Goal: Check status: Check status

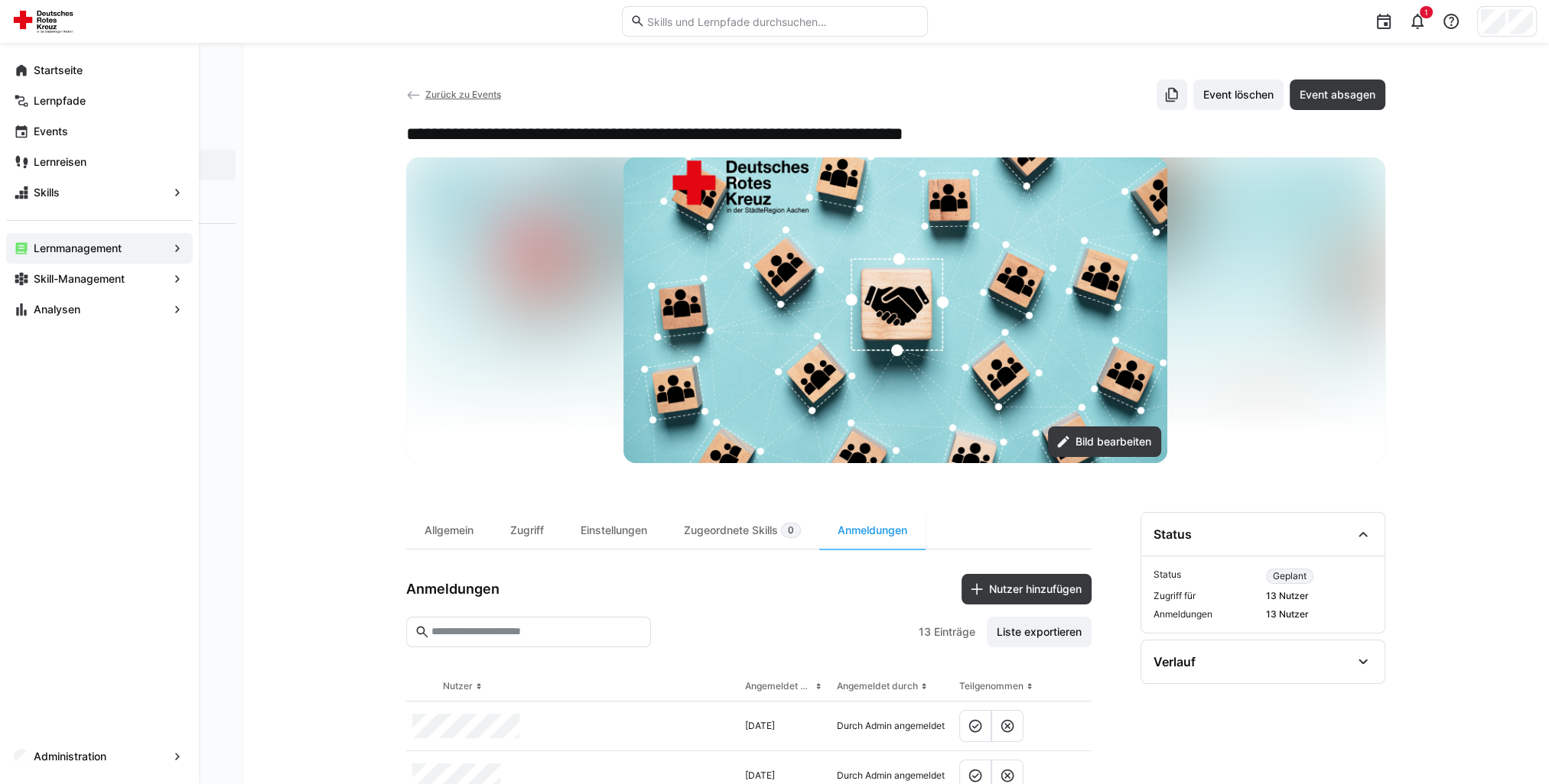
click at [22, 75] on eds-icon at bounding box center [22, 70] width 15 height 15
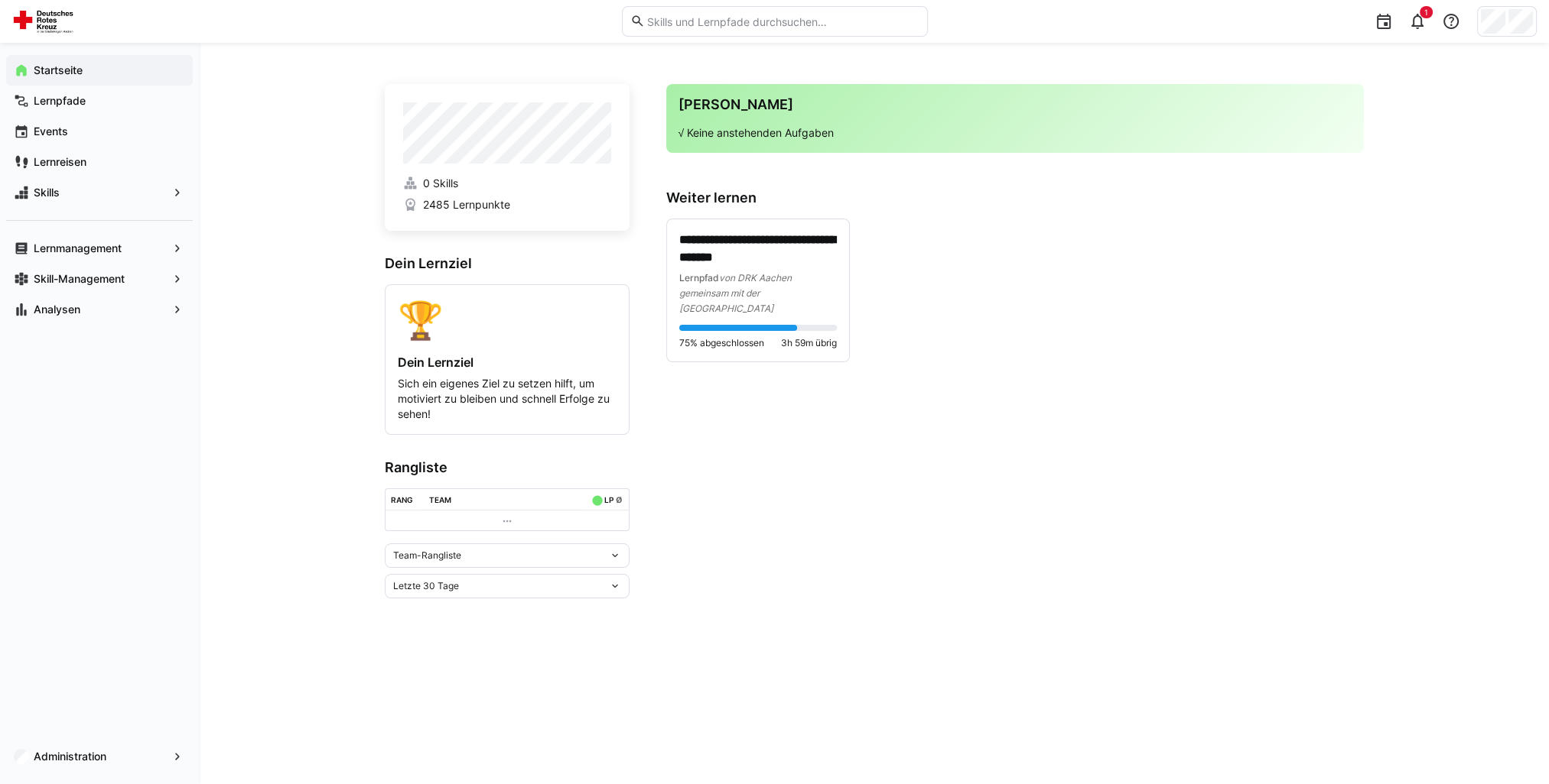
click at [0, 0] on app-navigation-label "Lernmanagement" at bounding box center [0, 0] width 0 height 0
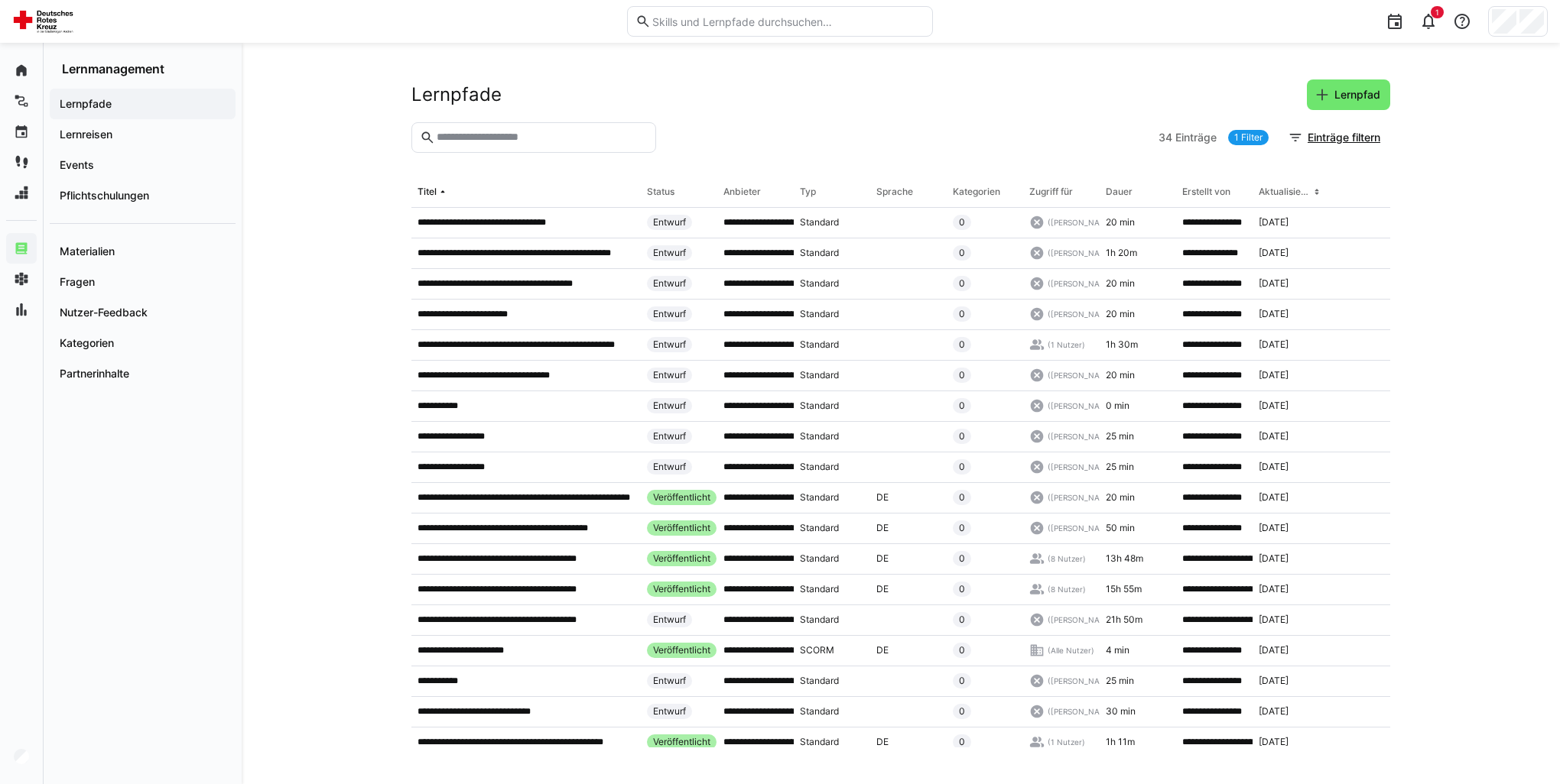
click at [0, 0] on app-navigation-label "Pflichtschulungen" at bounding box center [0, 0] width 0 height 0
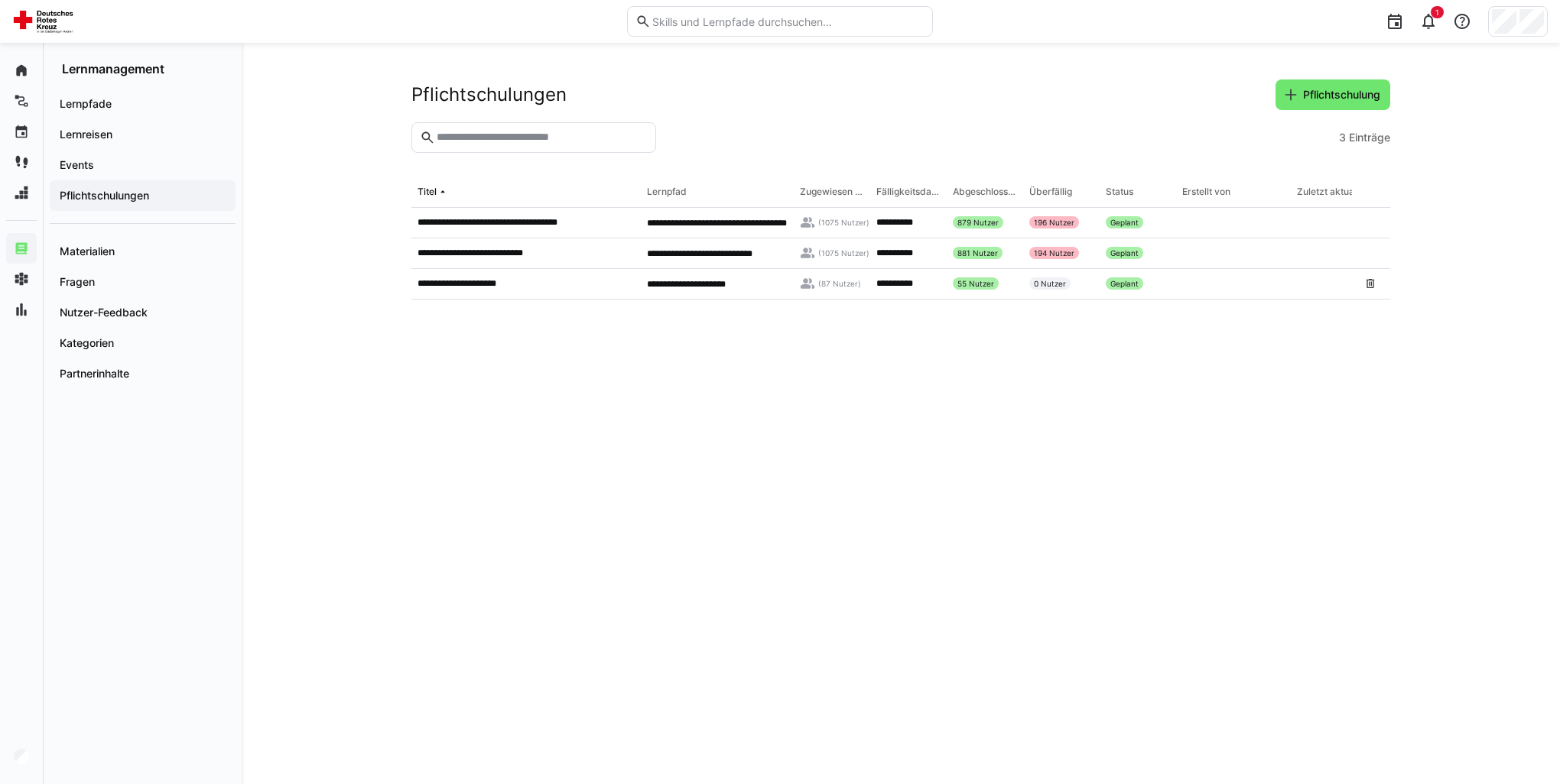
click at [504, 281] on p "**********" at bounding box center [467, 284] width 98 height 12
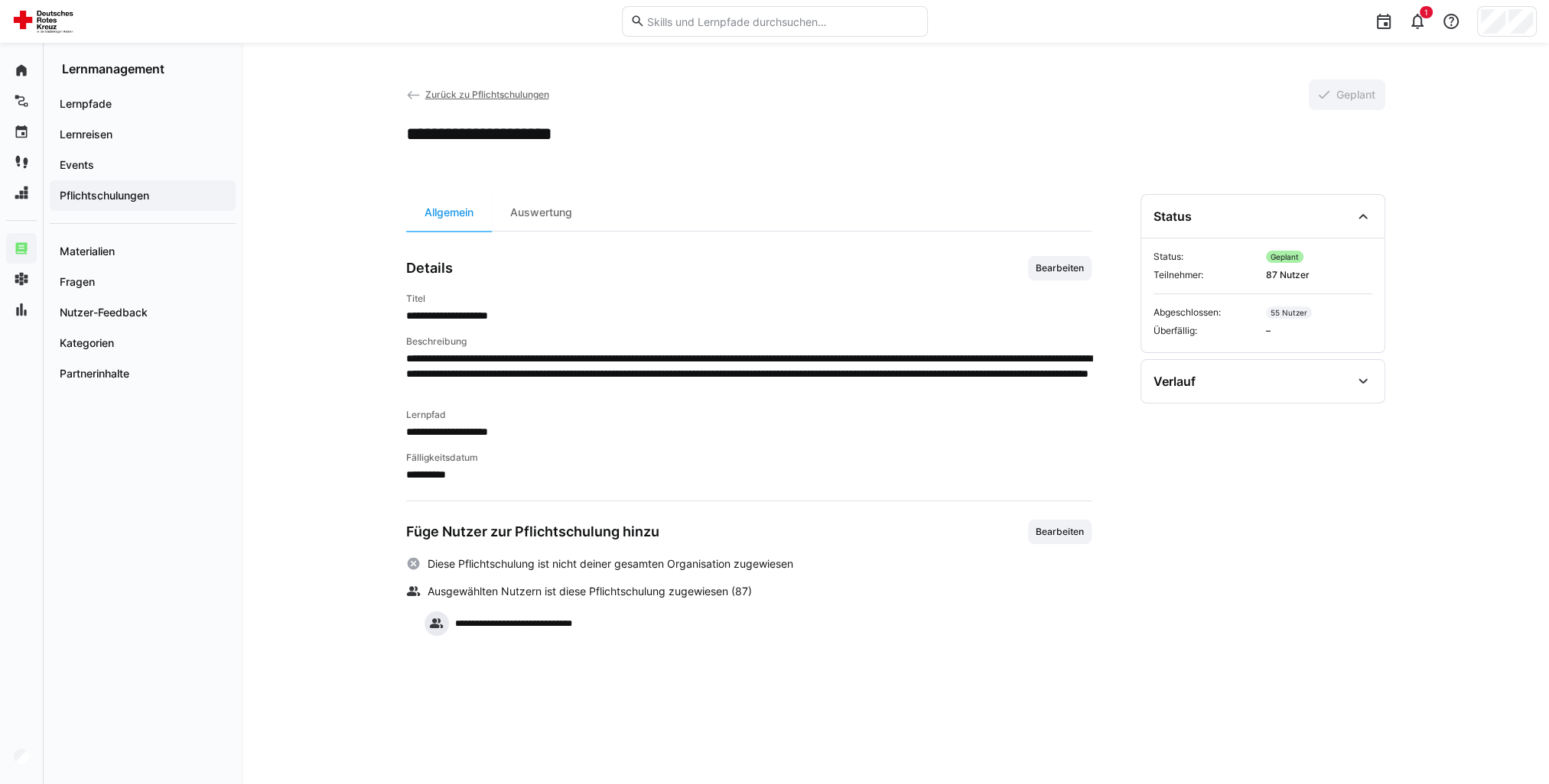
click at [542, 222] on div "Auswertung" at bounding box center [541, 213] width 99 height 37
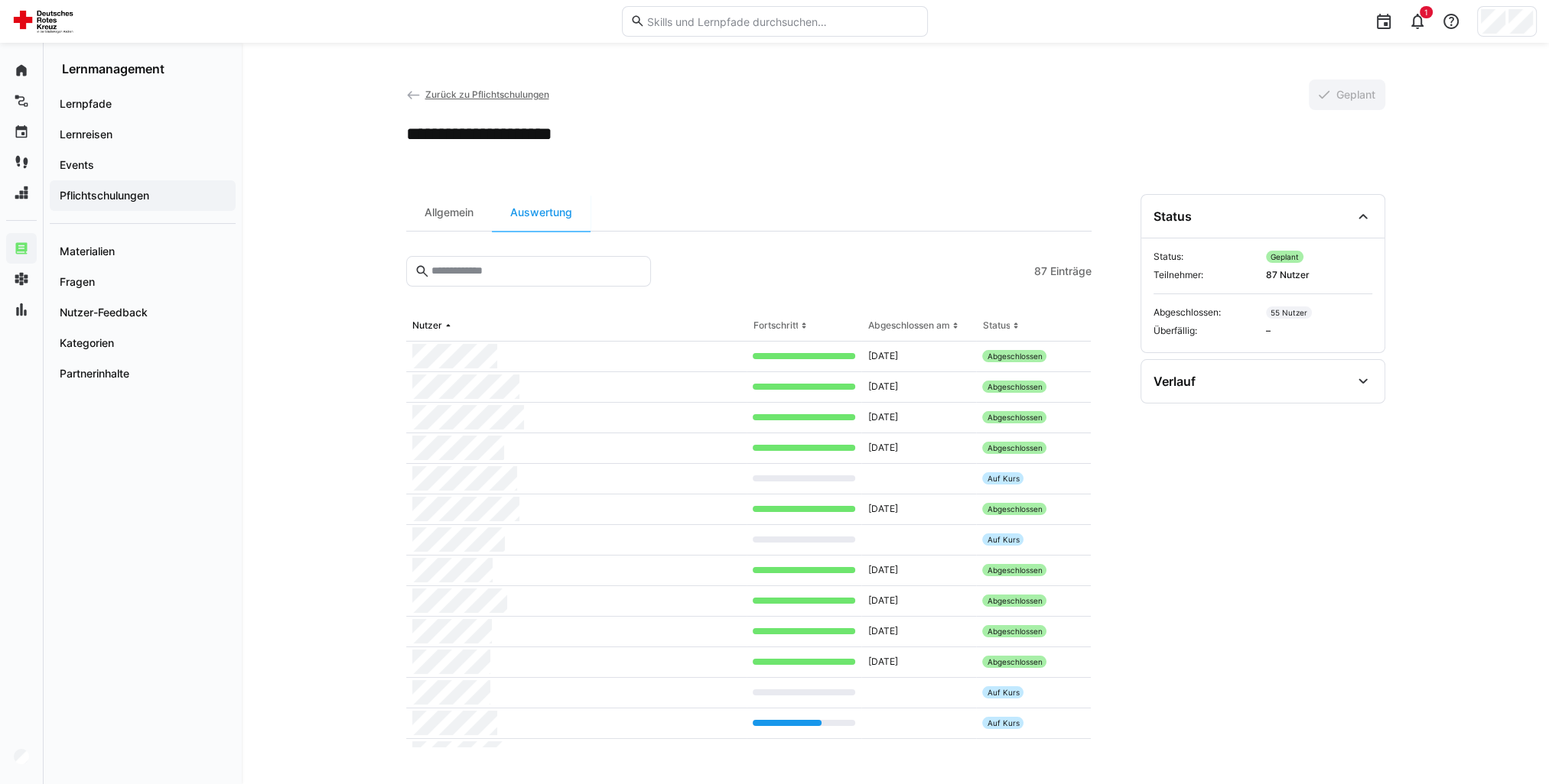
click at [915, 330] on div "Abgeschlossen am" at bounding box center [908, 325] width 82 height 12
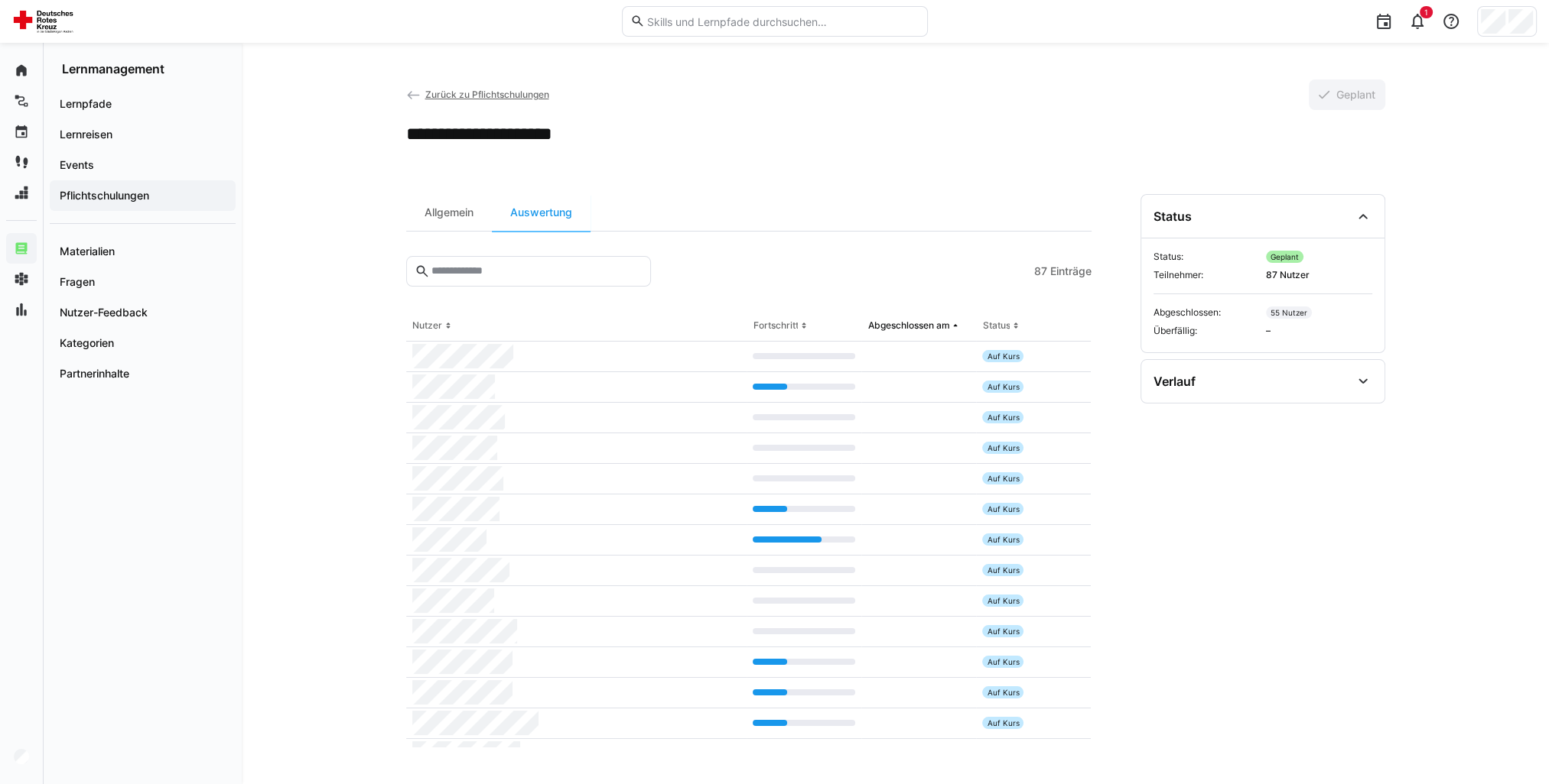
click at [930, 328] on div "Abgeschlossen am" at bounding box center [908, 325] width 82 height 12
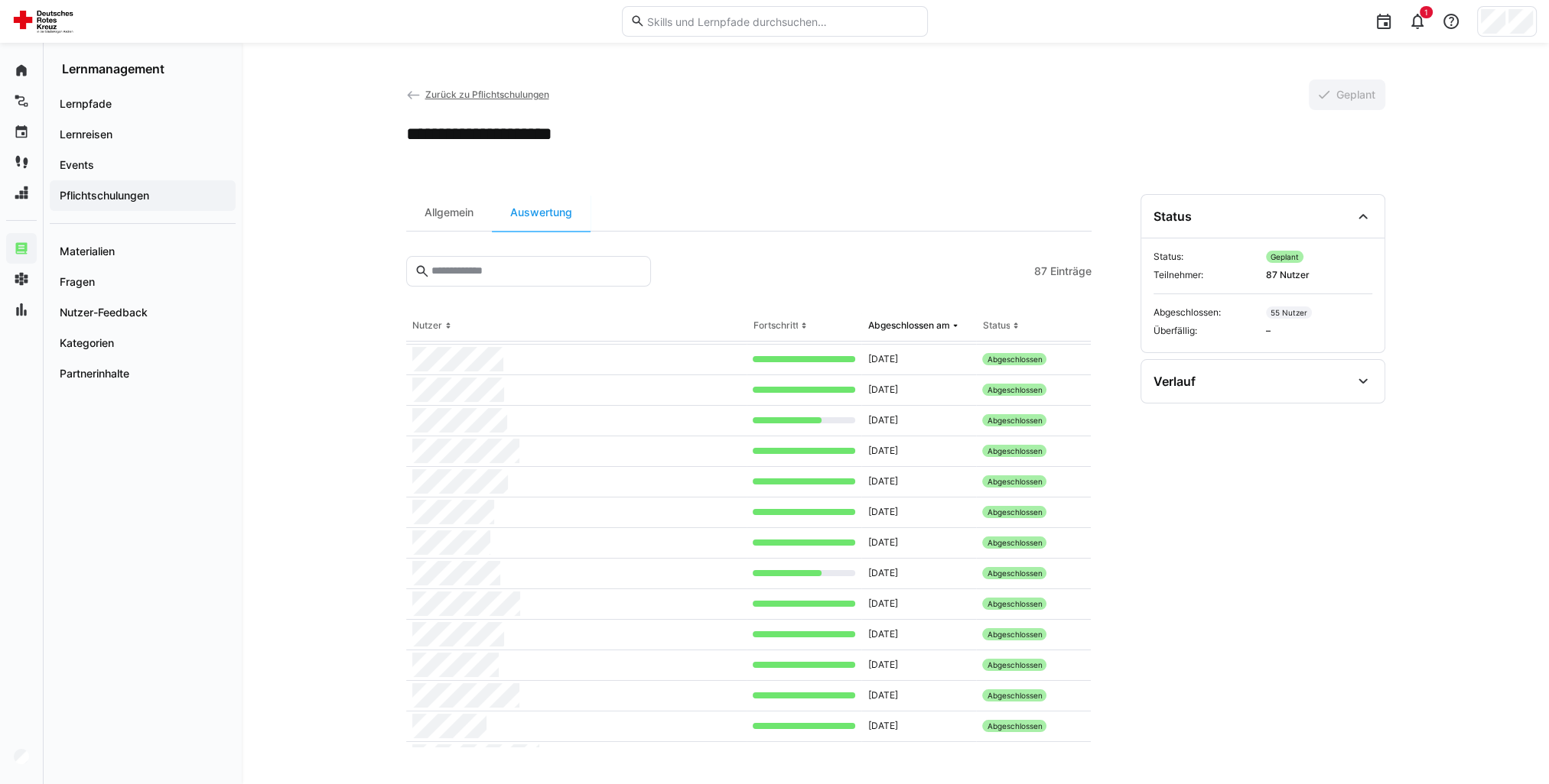
scroll to position [229, 0]
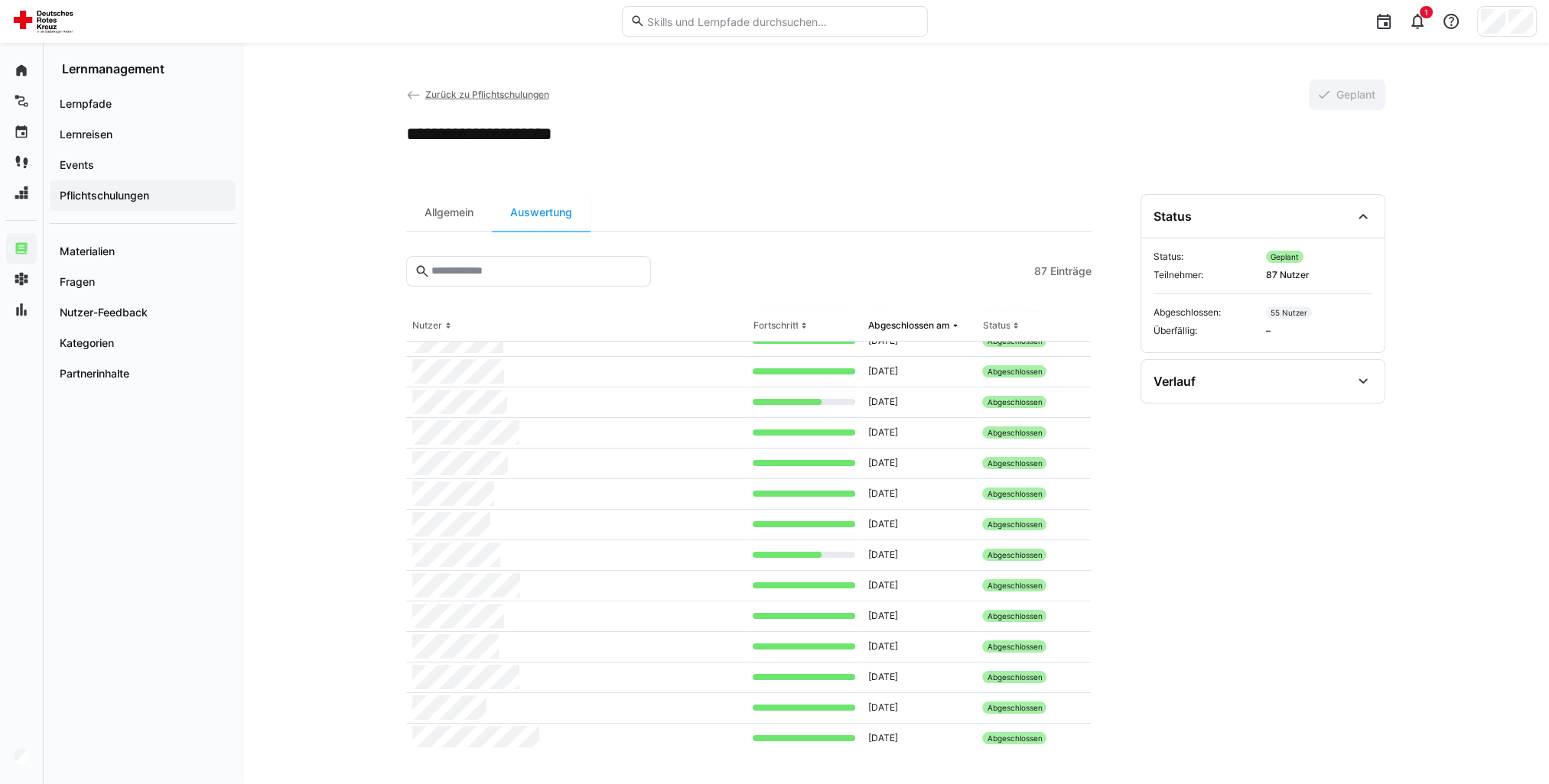
click at [508, 91] on span "Zurück zu Pflichtschulungen" at bounding box center [486, 95] width 124 height 12
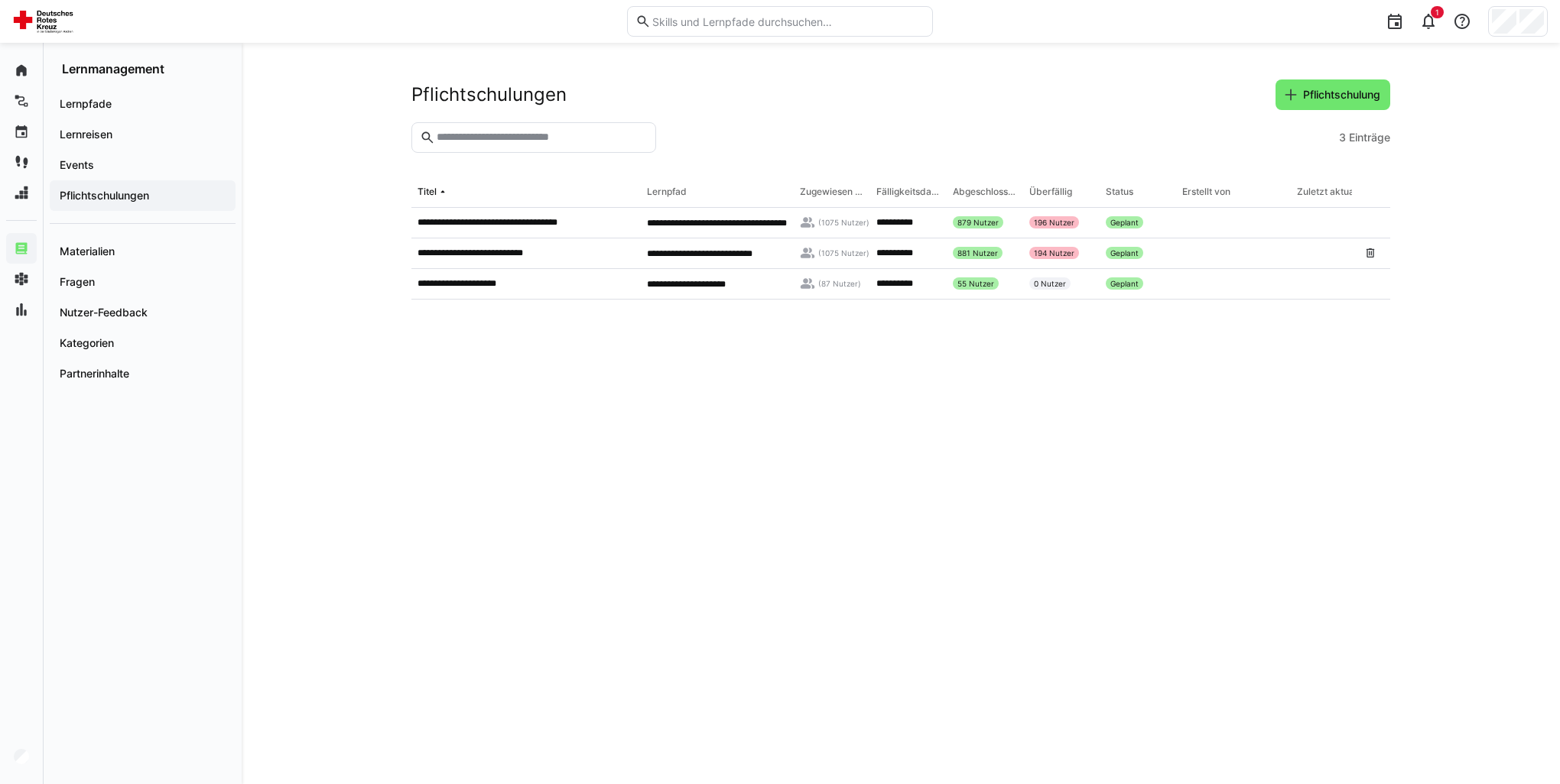
click at [553, 253] on p "**********" at bounding box center [486, 253] width 138 height 12
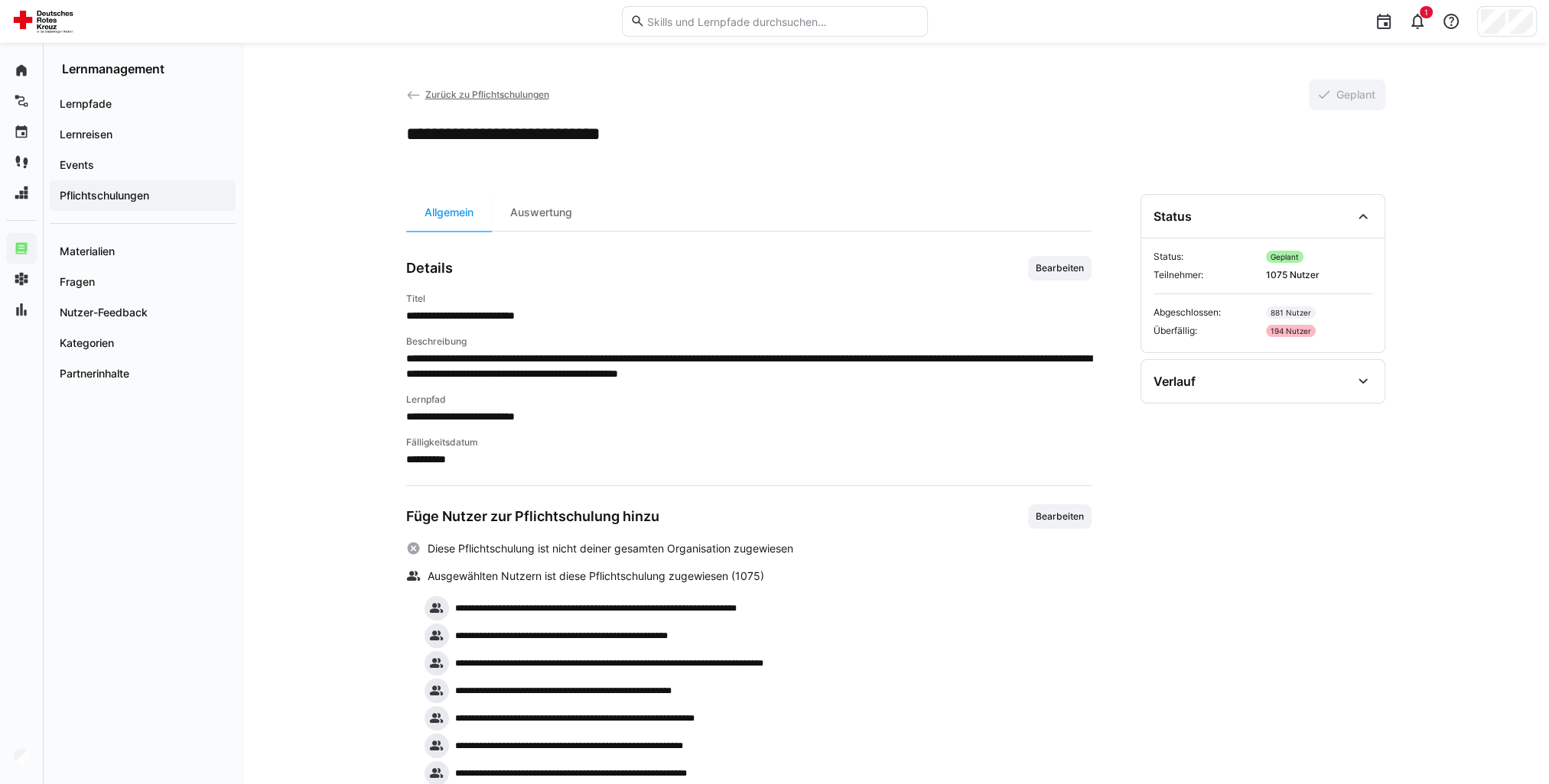
click at [529, 214] on div "Auswertung" at bounding box center [541, 213] width 99 height 37
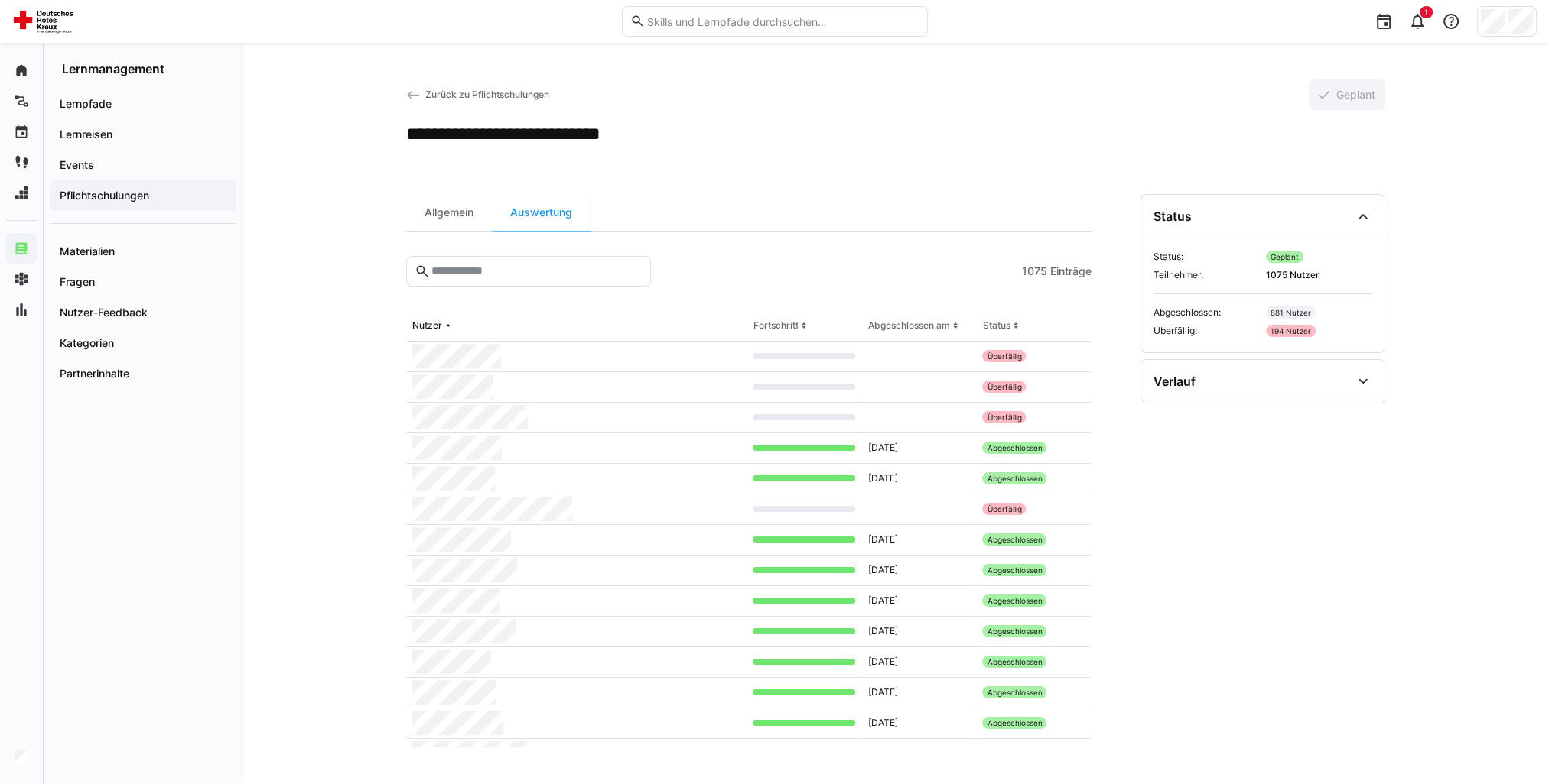
click at [888, 328] on div "Abgeschlossen am" at bounding box center [908, 325] width 82 height 12
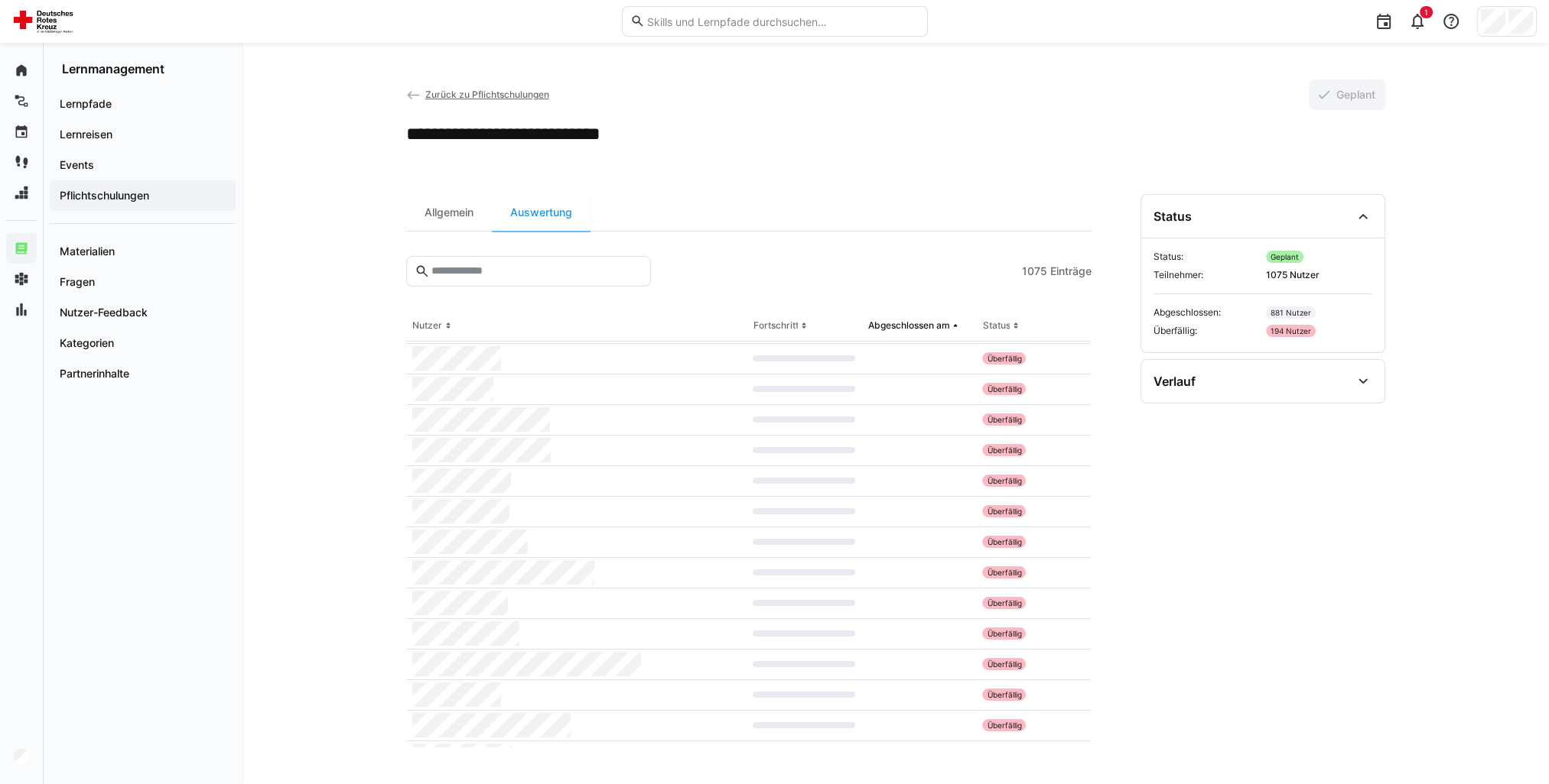
scroll to position [994, 0]
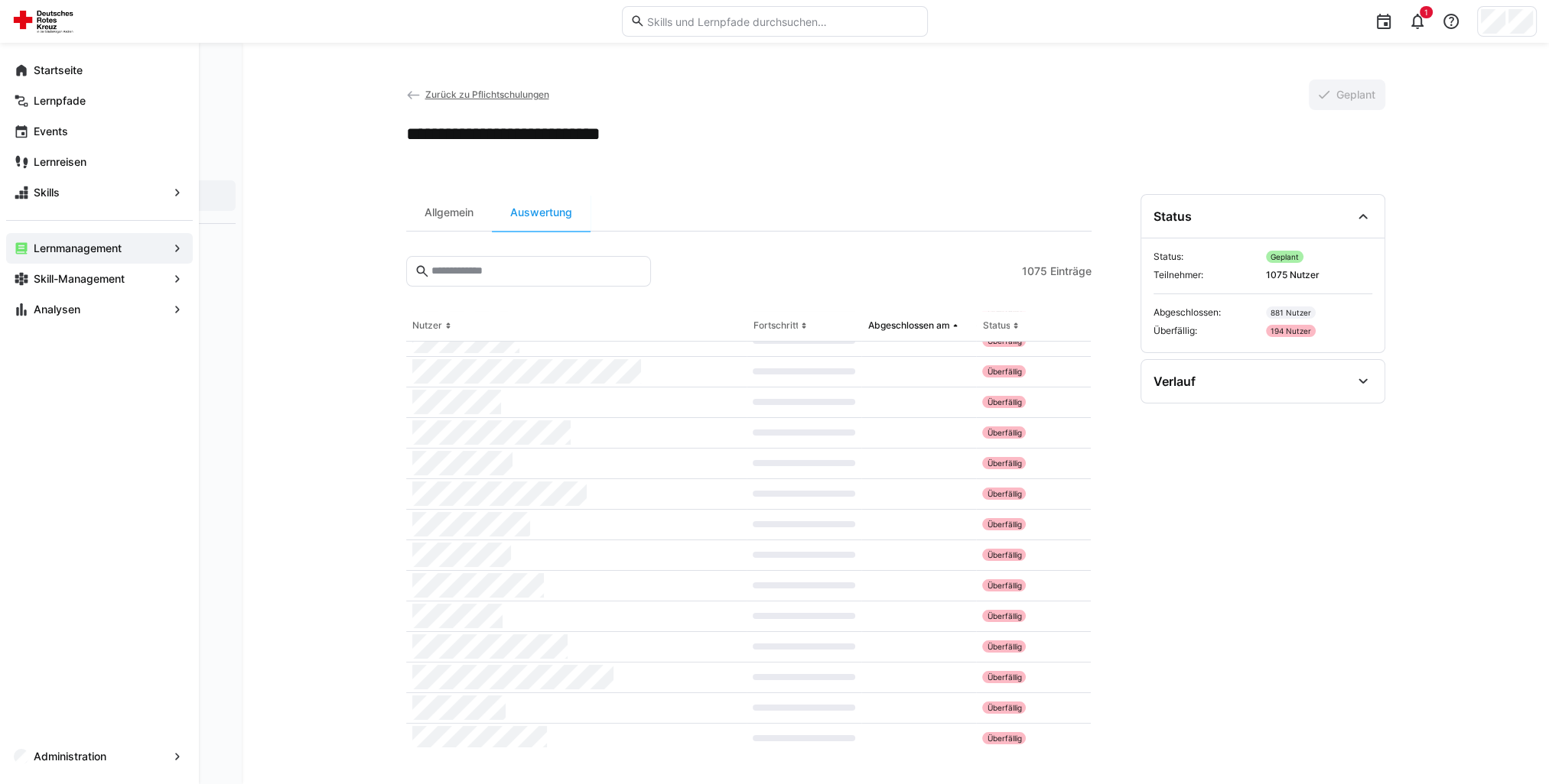
click at [15, 311] on eds-icon at bounding box center [22, 309] width 15 height 15
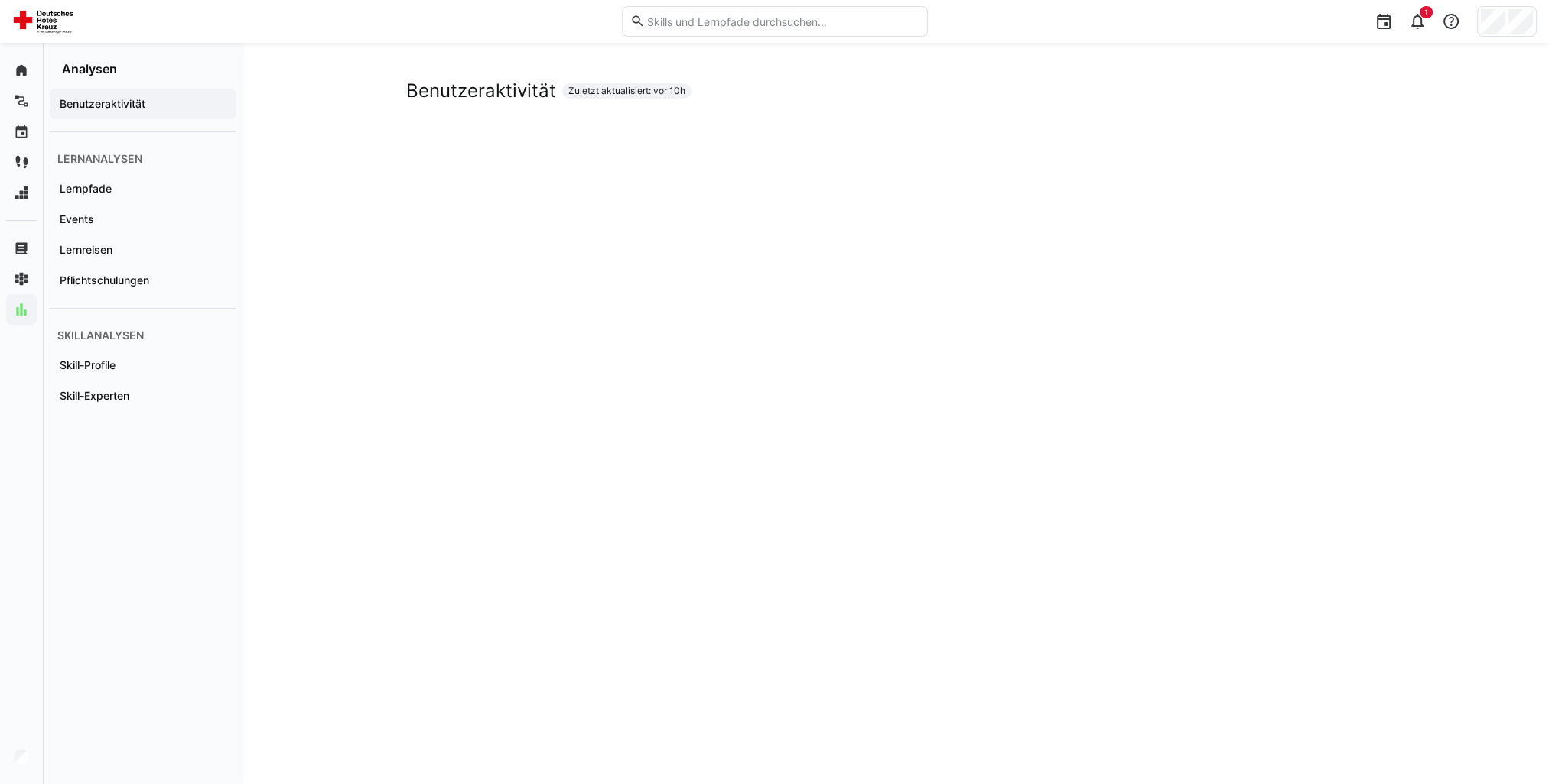
click at [0, 0] on app-navigation-label "Pflichtschulungen" at bounding box center [0, 0] width 0 height 0
click at [357, 280] on div "Pflichtschulungen Zuletzt aktualisiert: vor 10h" at bounding box center [895, 662] width 1307 height 1240
